Goal: Task Accomplishment & Management: Manage account settings

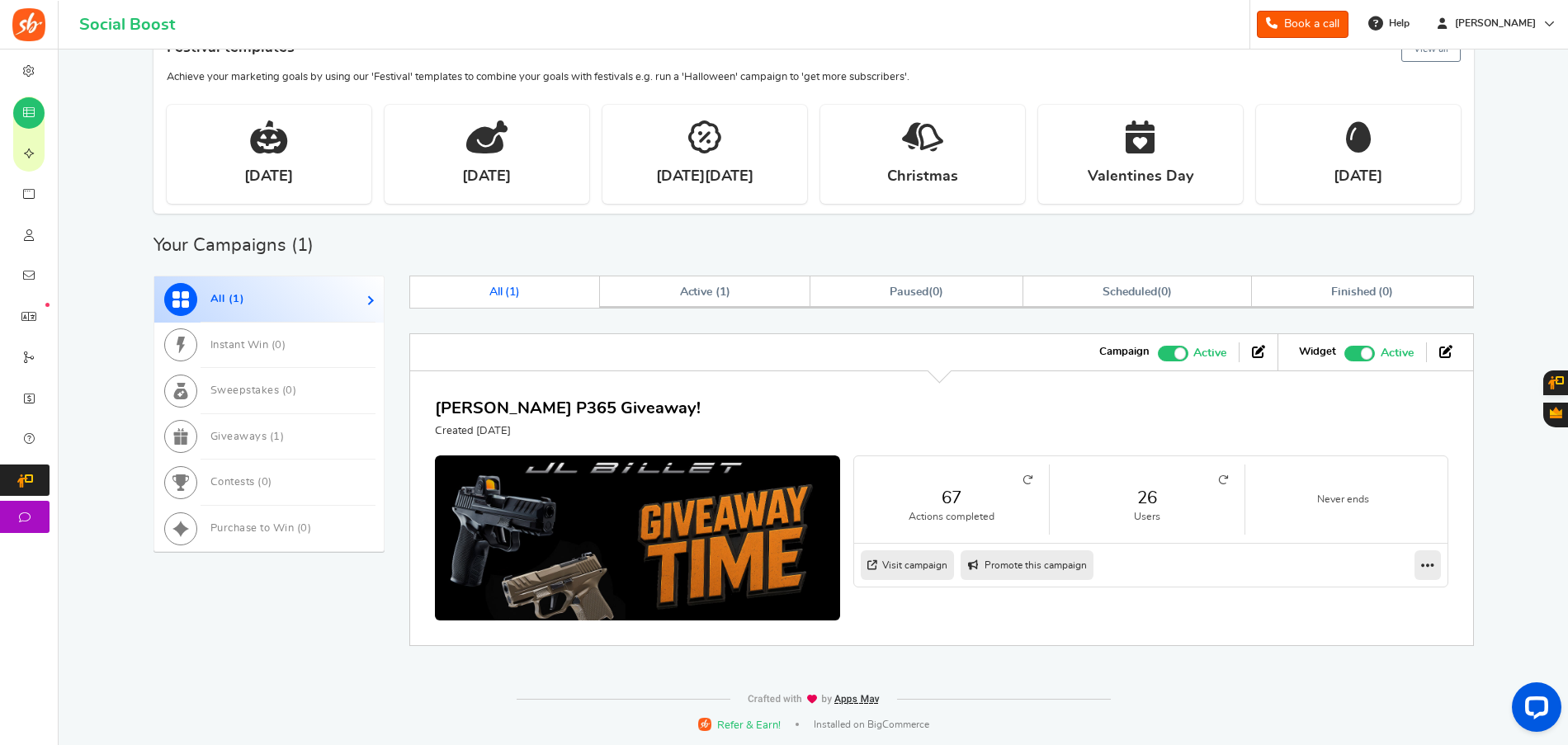
drag, startPoint x: 1210, startPoint y: 475, endPoint x: 1219, endPoint y: 480, distance: 10.3
click at [1211, 474] on li "26 Users" at bounding box center [1148, 499] width 196 height 70
click at [1228, 481] on icon at bounding box center [1224, 480] width 10 height 10
click at [1144, 514] on small "Users" at bounding box center [1148, 516] width 162 height 14
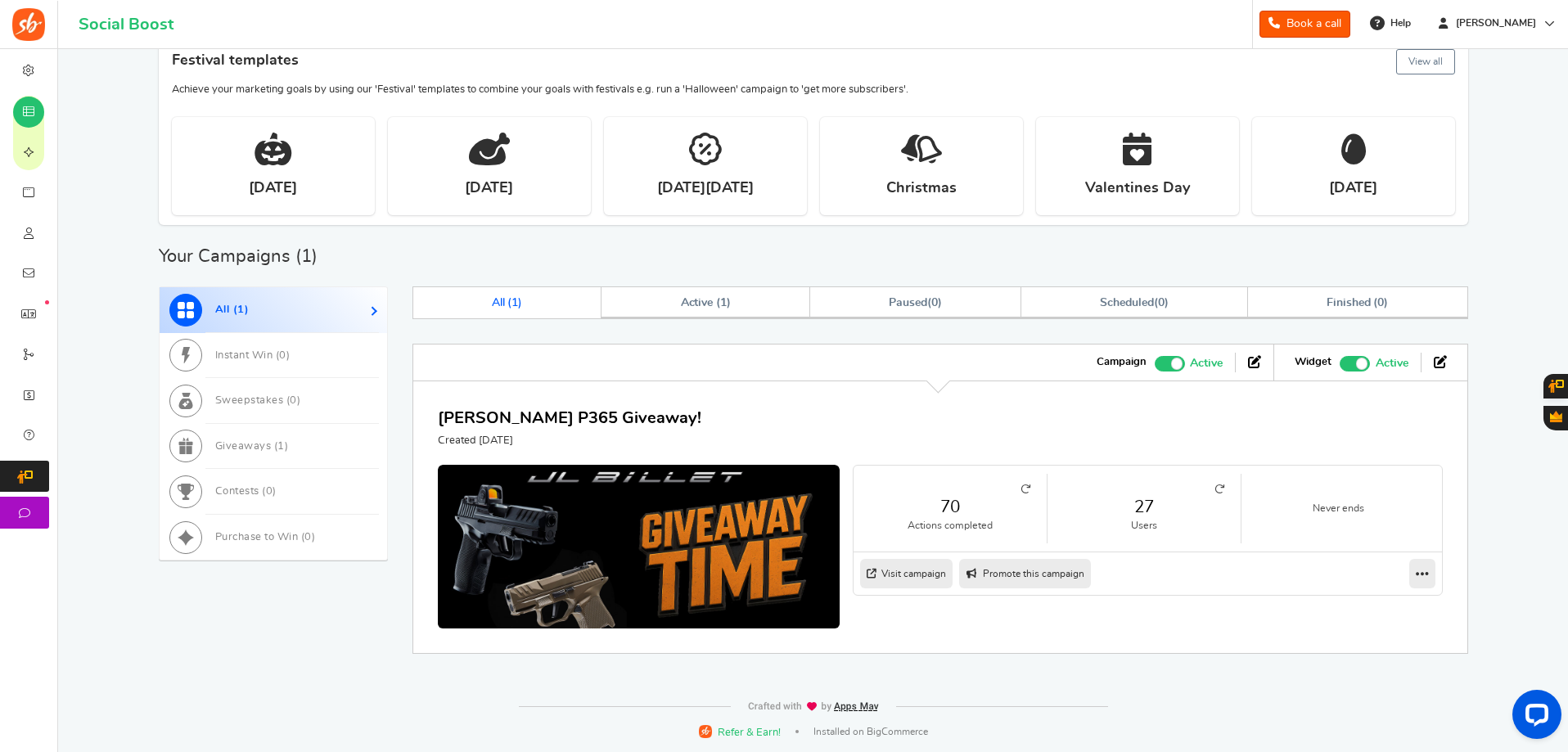
click at [1150, 512] on link "27" at bounding box center [1144, 507] width 161 height 23
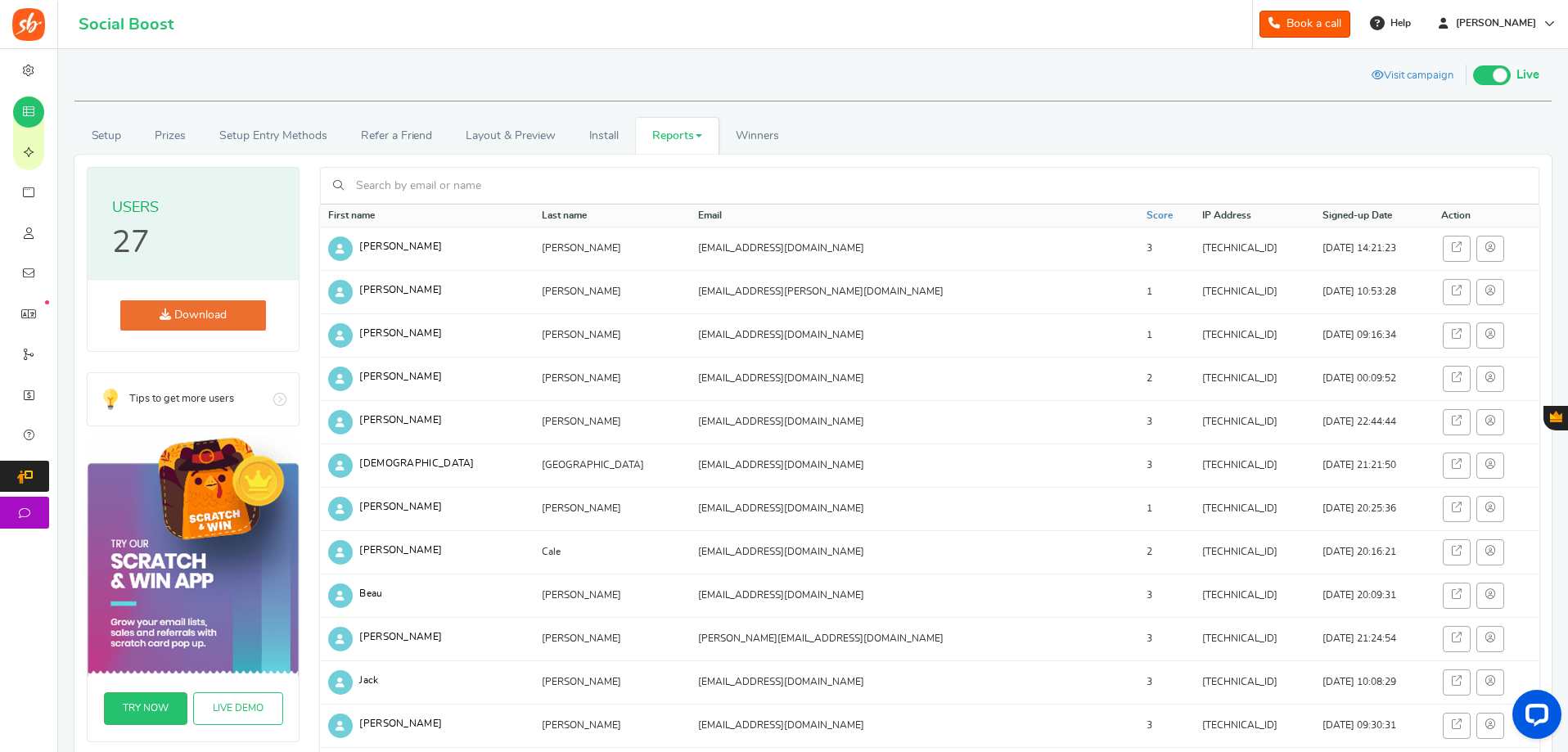
click at [249, 307] on link "Download" at bounding box center [193, 315] width 146 height 30
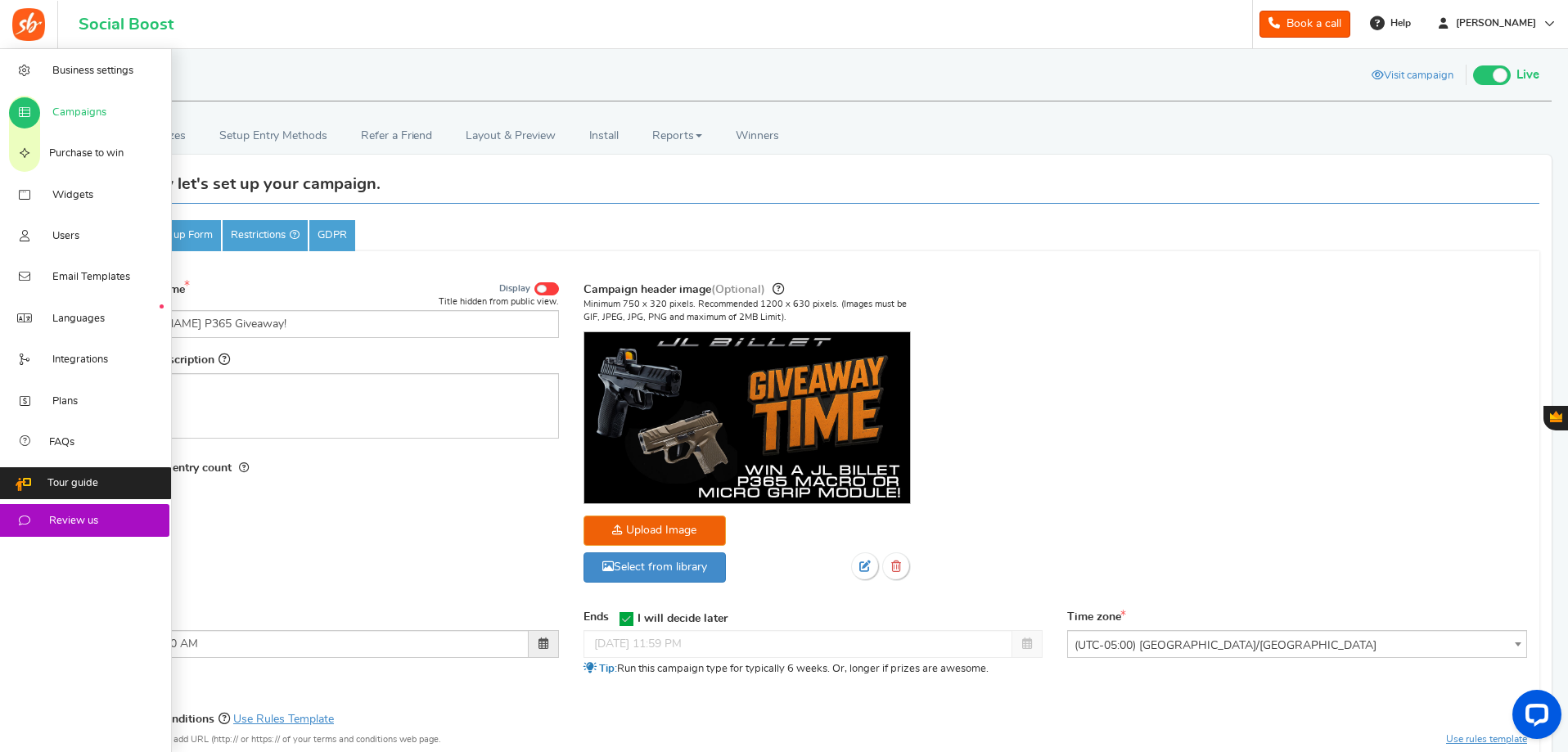
click at [53, 111] on span "Campaigns" at bounding box center [79, 113] width 54 height 15
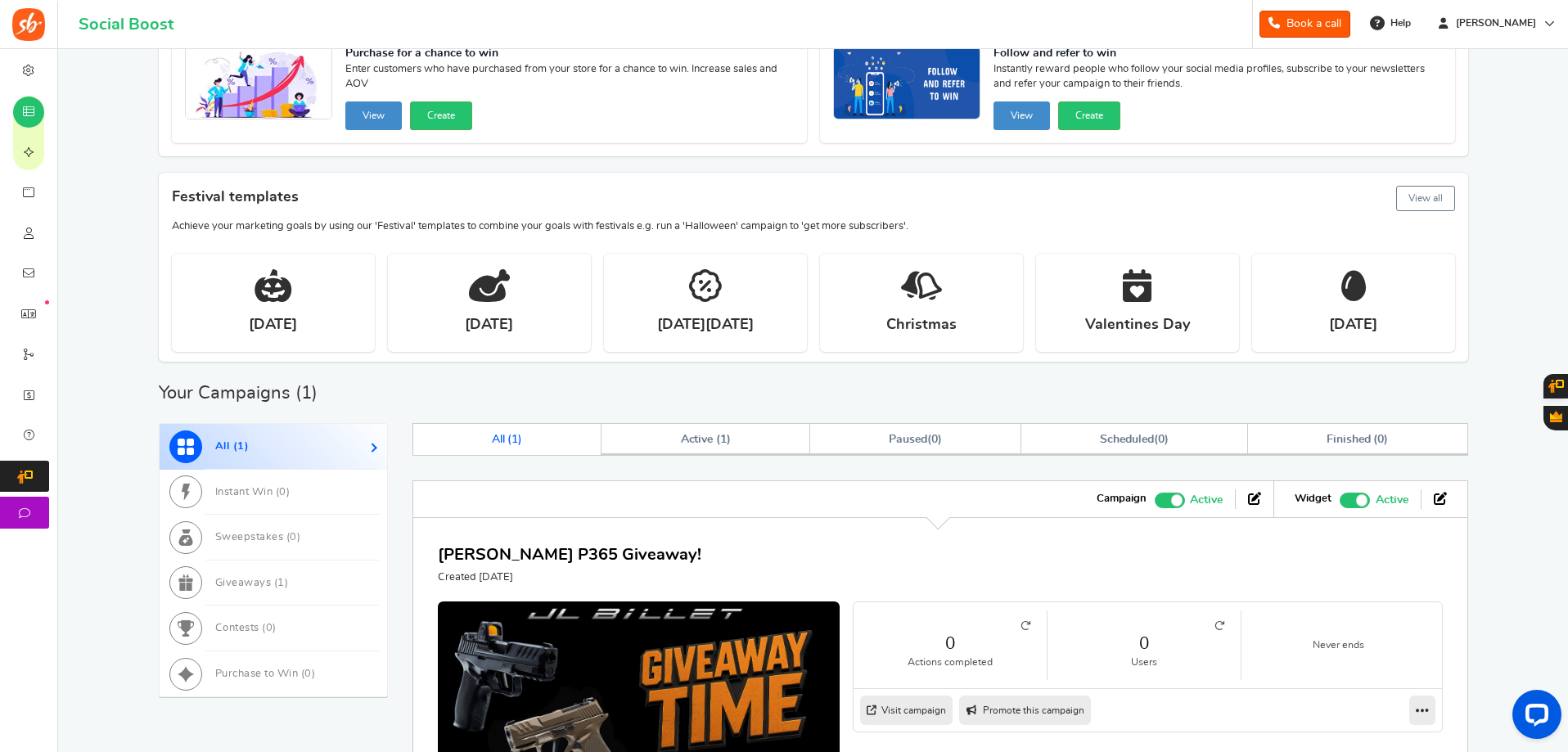
scroll to position [289, 0]
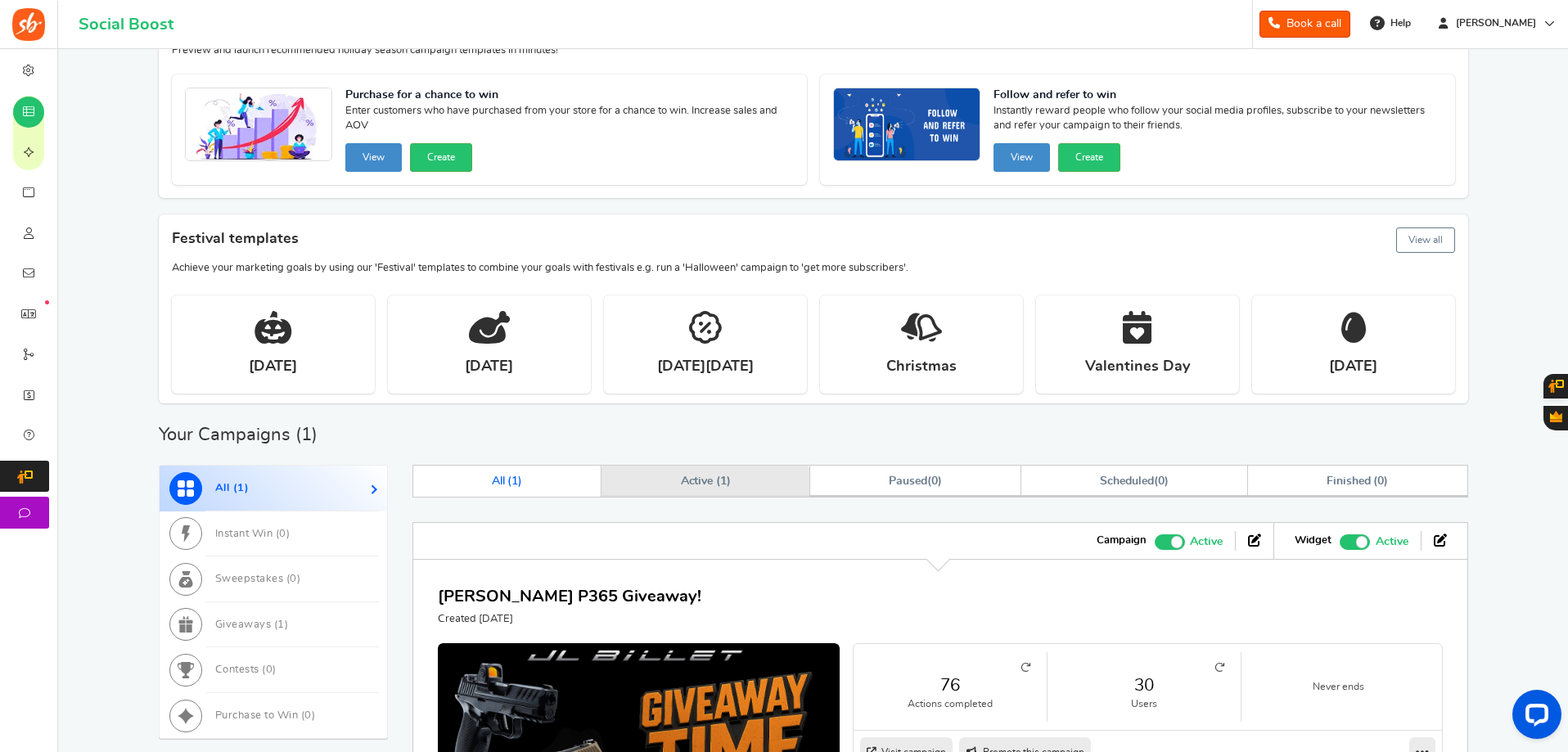
scroll to position [289, 0]
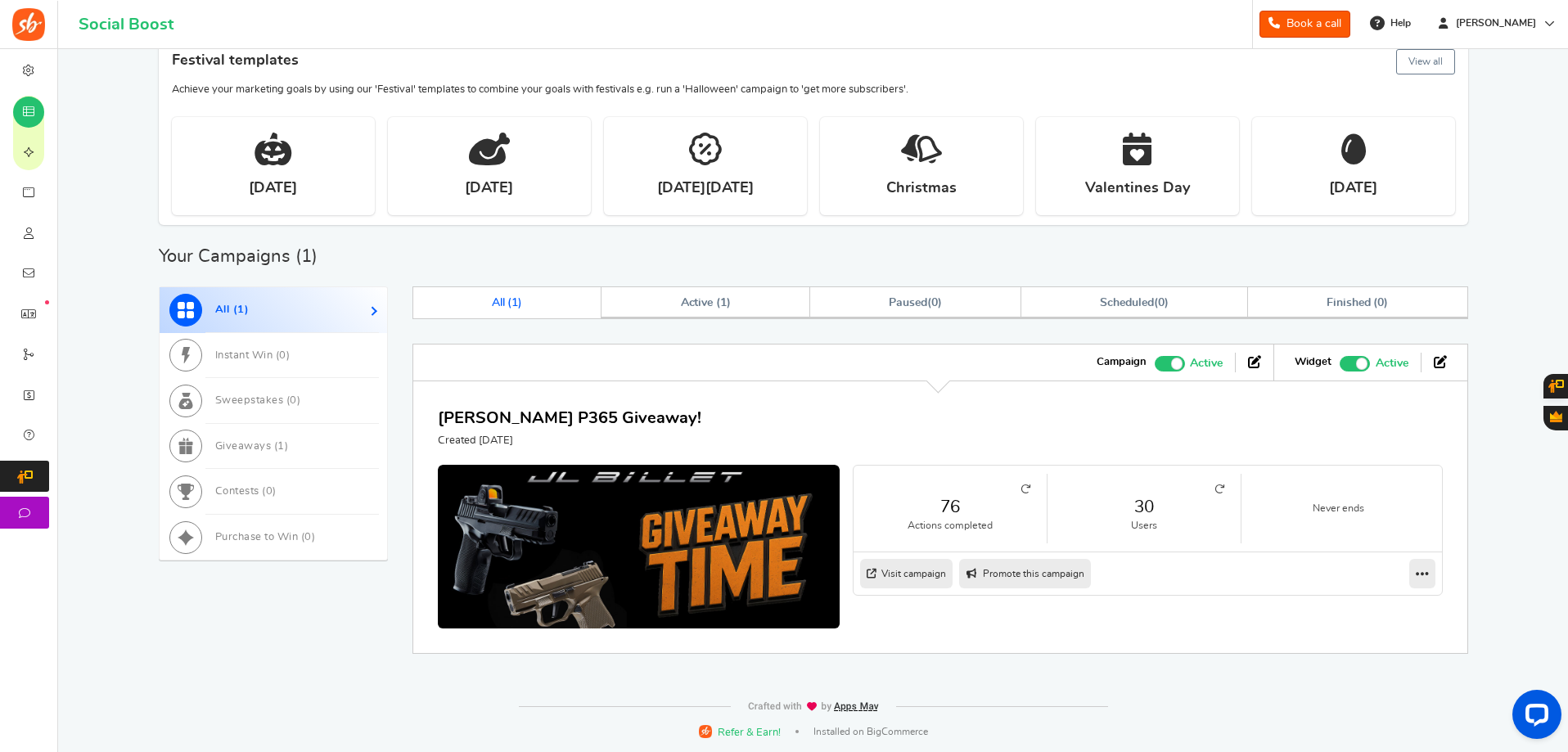
click at [1221, 484] on icon at bounding box center [1219, 489] width 10 height 10
click at [737, 310] on link "Active ( 1 )" at bounding box center [705, 302] width 208 height 31
